Goal: Use online tool/utility: Utilize a website feature to perform a specific function

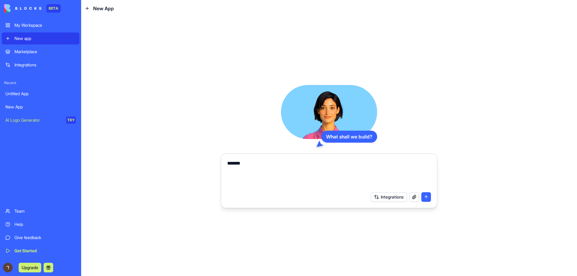
drag, startPoint x: 249, startPoint y: 161, endPoint x: 162, endPoint y: 175, distance: 88.9
click at [162, 175] on div "What shall we build? ****** Integrations" at bounding box center [329, 146] width 496 height 259
paste textarea "**********"
type textarea "**********"
click at [427, 198] on button "submit" at bounding box center [426, 197] width 10 height 10
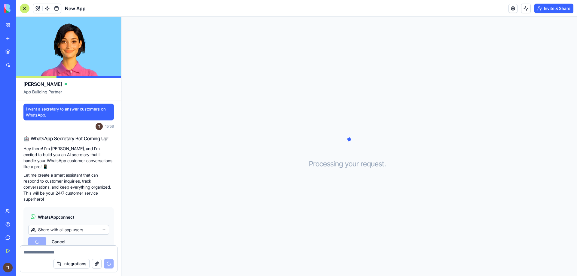
click at [84, 230] on html "BETA My Workspace New app Marketplace Integrations Recent Untitled App New App …" at bounding box center [288, 138] width 577 height 276
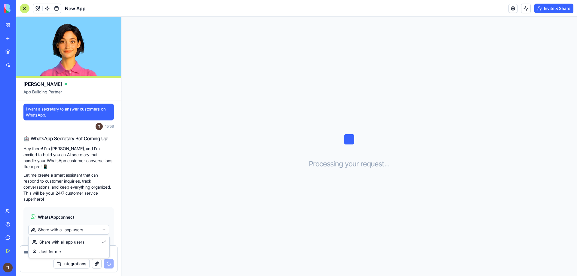
scroll to position [77, 0]
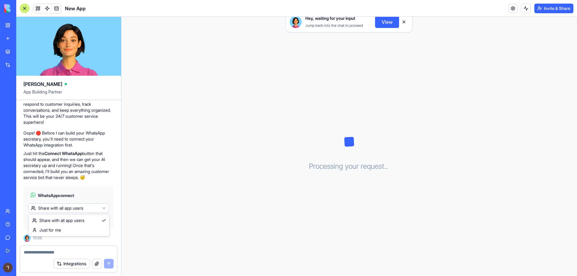
click at [80, 135] on html "BETA My Workspace New app Marketplace Integrations Recent Untitled App New App …" at bounding box center [288, 138] width 577 height 276
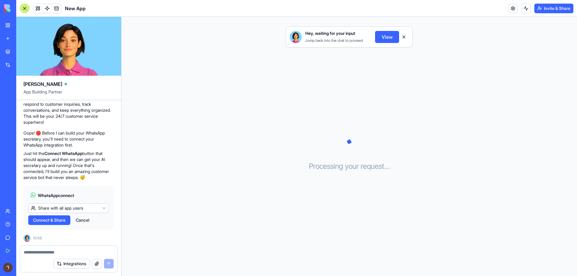
click at [82, 208] on html "BETA My Workspace New app Marketplace Integrations Recent Untitled App New App …" at bounding box center [288, 138] width 577 height 276
click at [90, 211] on html "BETA My Workspace New app Marketplace Integrations Recent Untitled App New App …" at bounding box center [288, 138] width 577 height 276
click at [72, 210] on html "BETA My Workspace New app Marketplace Integrations Recent Untitled App New App …" at bounding box center [288, 138] width 577 height 276
click at [66, 209] on html "BETA My Workspace New app Marketplace Integrations Recent Untitled App New App …" at bounding box center [288, 138] width 577 height 276
click at [50, 225] on button "Connect" at bounding box center [41, 220] width 26 height 10
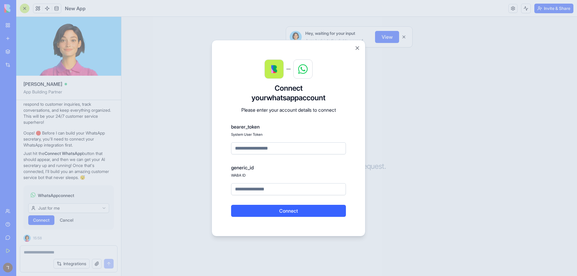
click at [73, 208] on div at bounding box center [288, 138] width 577 height 276
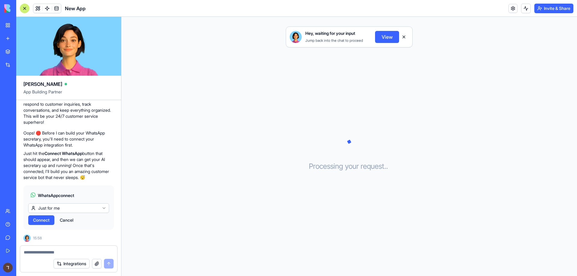
click at [73, 208] on html "BETA My Workspace New app Marketplace Integrations Recent Untitled App New App …" at bounding box center [288, 138] width 577 height 276
drag, startPoint x: 59, startPoint y: 219, endPoint x: 98, endPoint y: 208, distance: 40.1
click at [98, 208] on div "WhatsApp connect Share with all app users Connect & Share Cancel" at bounding box center [68, 207] width 90 height 44
click at [98, 208] on html "BETA My Workspace New app Marketplace Integrations Recent Untitled App New App …" at bounding box center [288, 138] width 577 height 276
click at [51, 221] on button "Connect" at bounding box center [41, 220] width 26 height 10
